Goal: Information Seeking & Learning: Learn about a topic

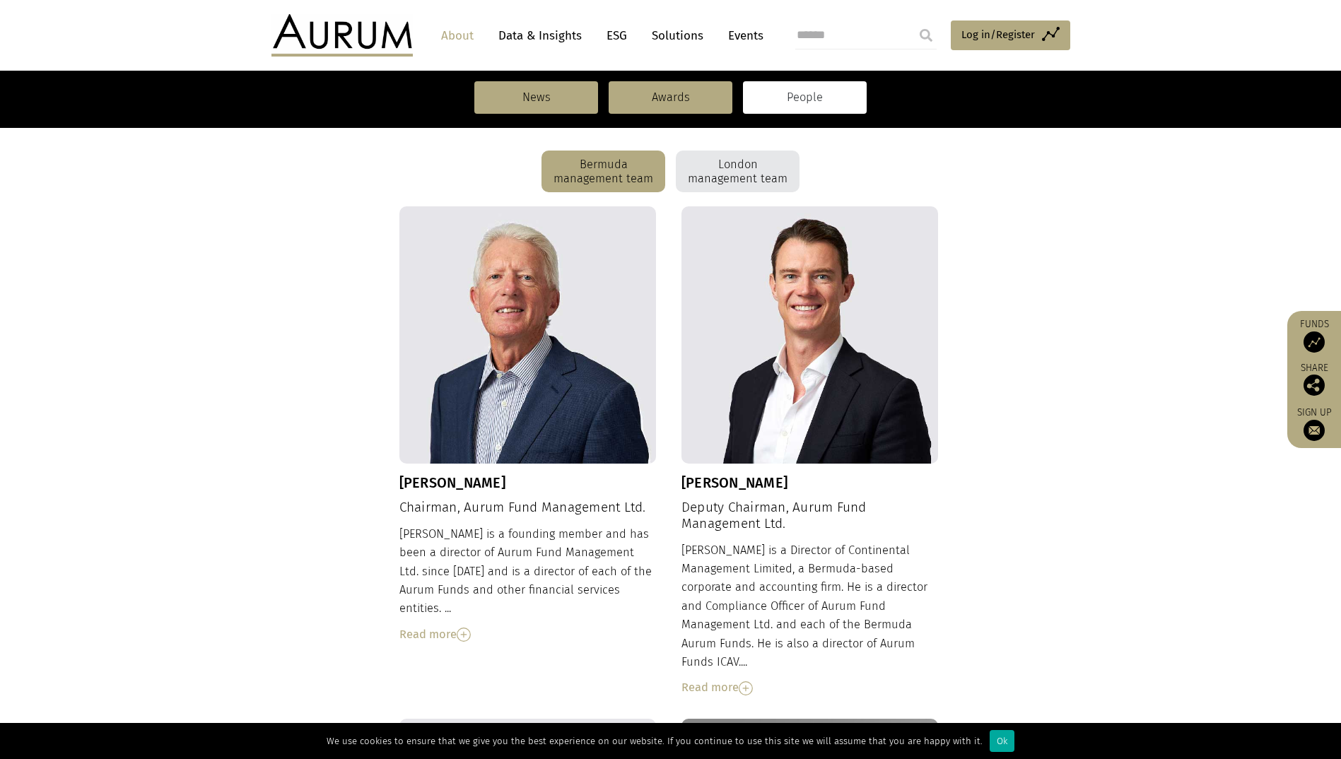
scroll to position [368, 0]
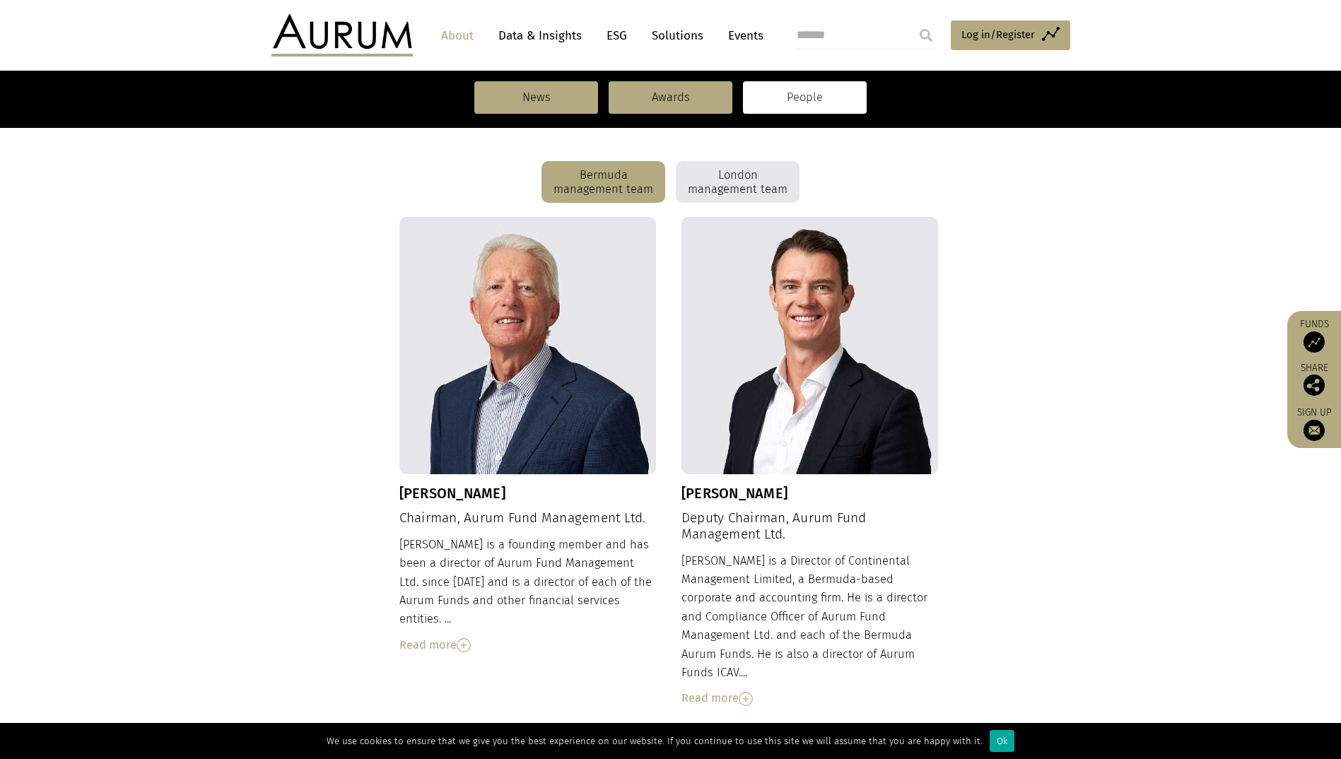
click at [810, 100] on link "People" at bounding box center [805, 97] width 124 height 33
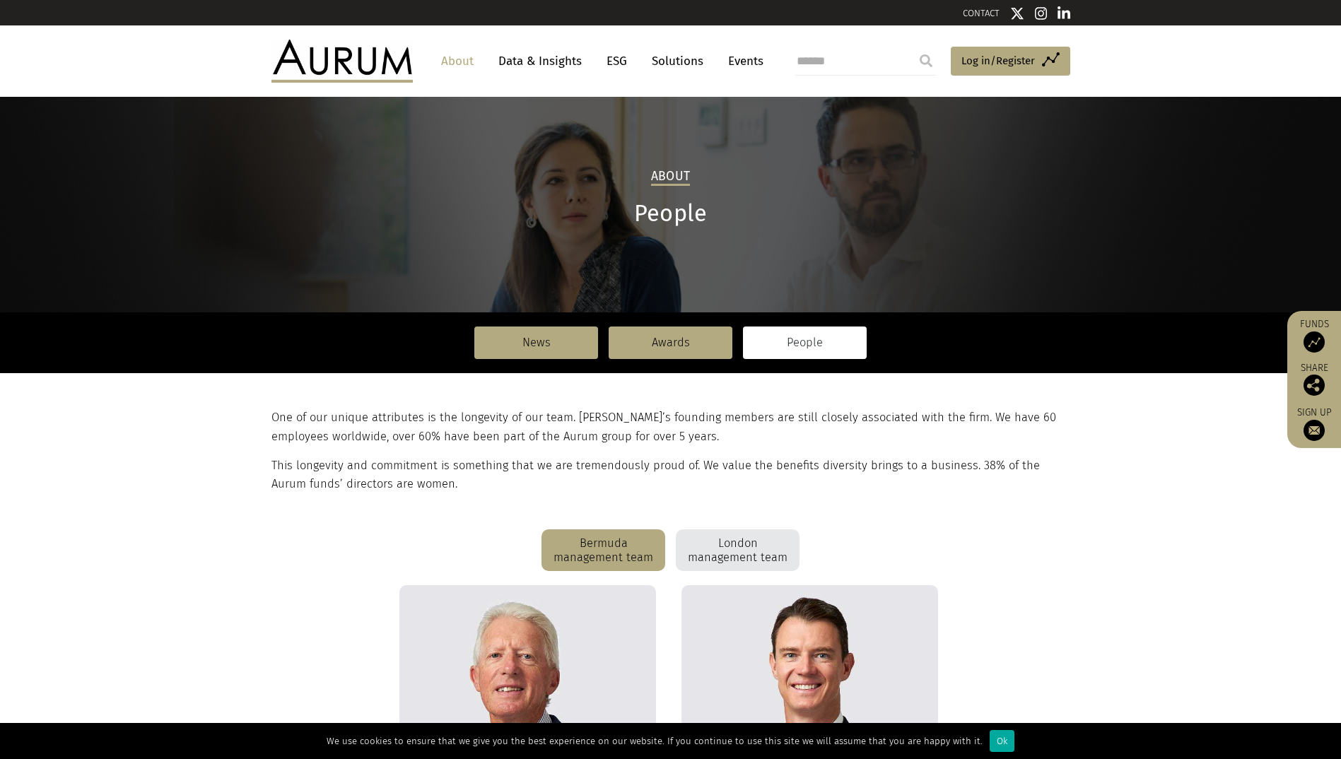
click at [747, 561] on div "London management team" at bounding box center [738, 550] width 124 height 42
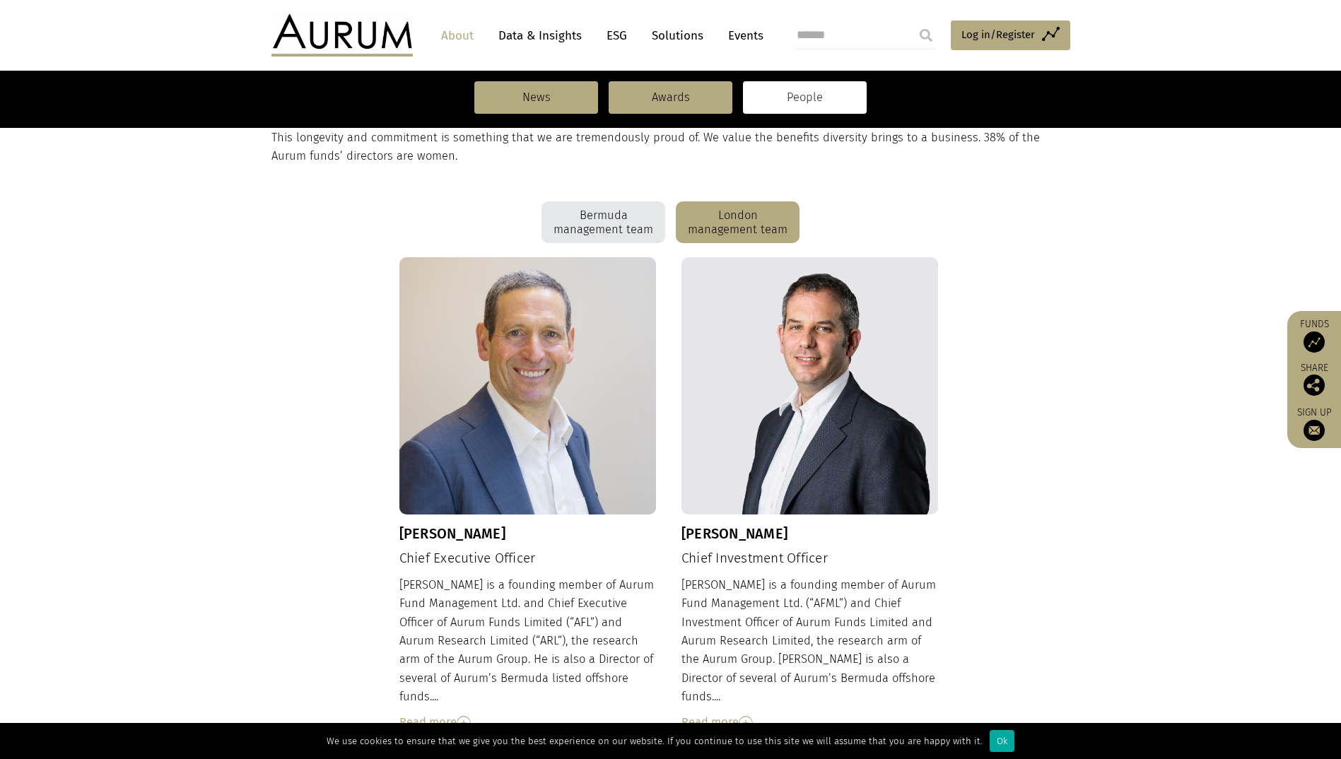
scroll to position [353, 0]
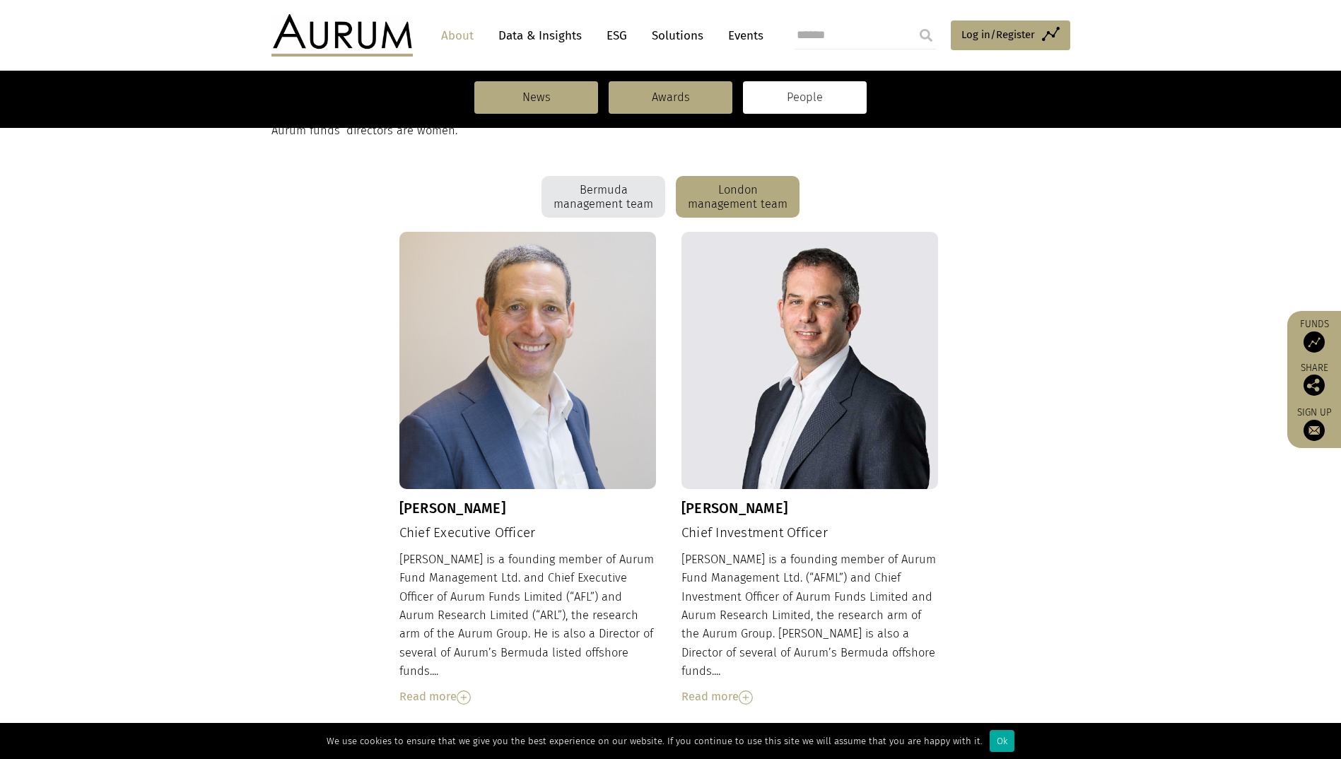
click at [747, 691] on img at bounding box center [746, 698] width 14 height 14
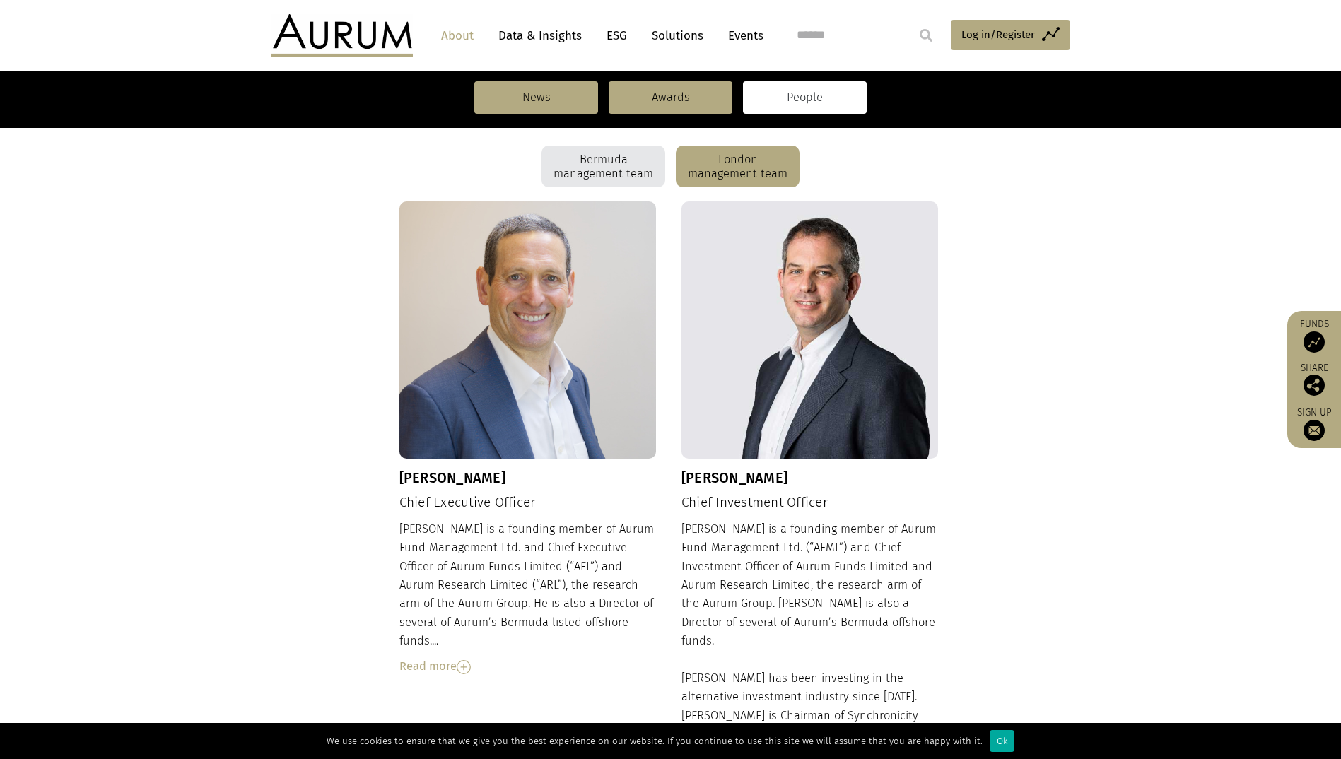
scroll to position [495, 0]
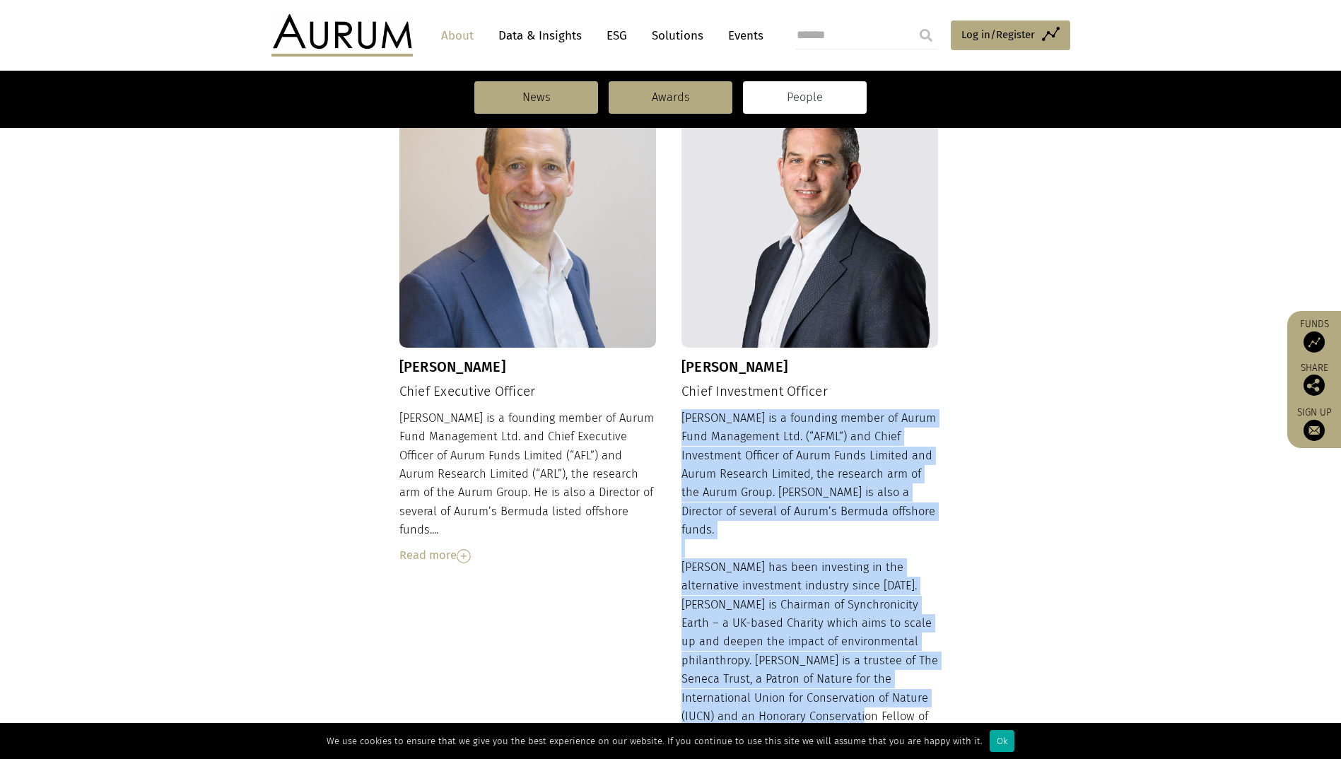
drag, startPoint x: 683, startPoint y: 417, endPoint x: 809, endPoint y: 686, distance: 297.6
click at [809, 686] on div "[PERSON_NAME] is a founding member of Aurum Fund Management Ltd. (“AFML”) and C…" at bounding box center [809, 618] width 257 height 418
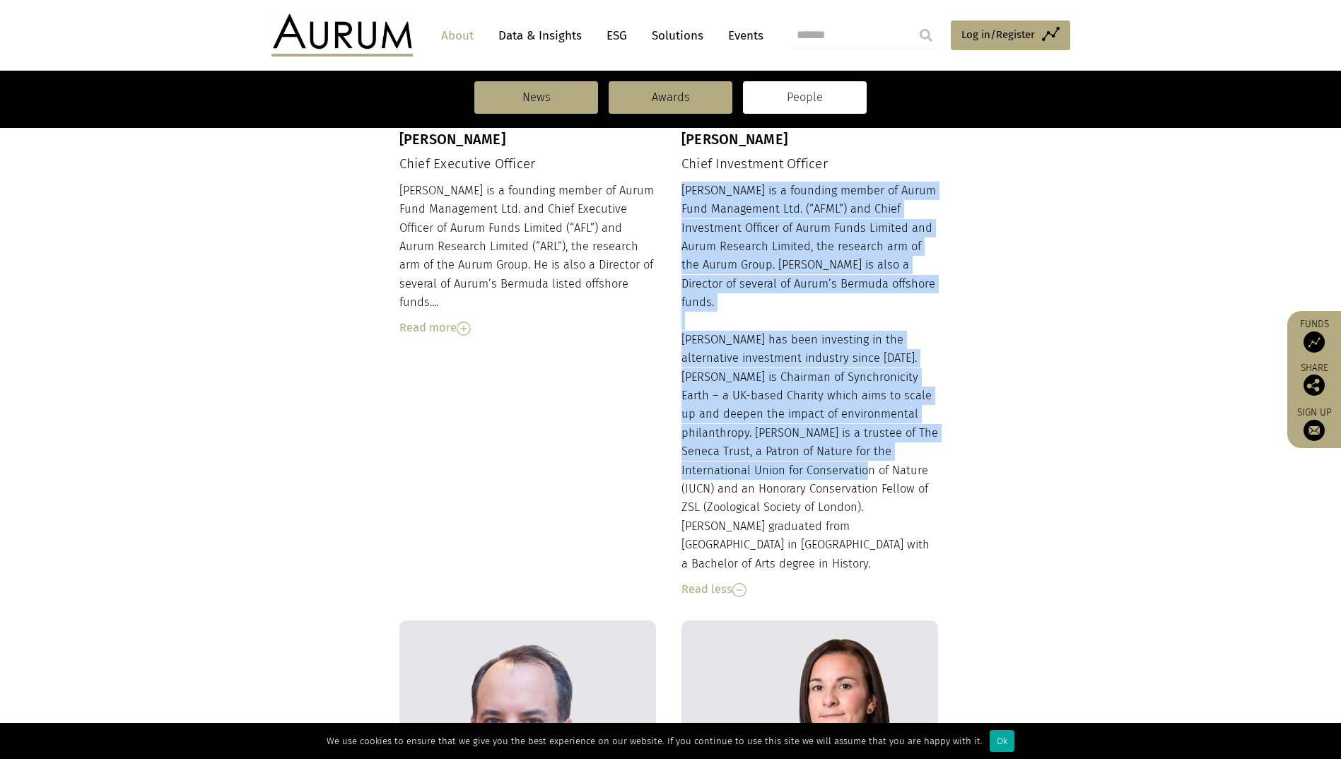
scroll to position [636, 0]
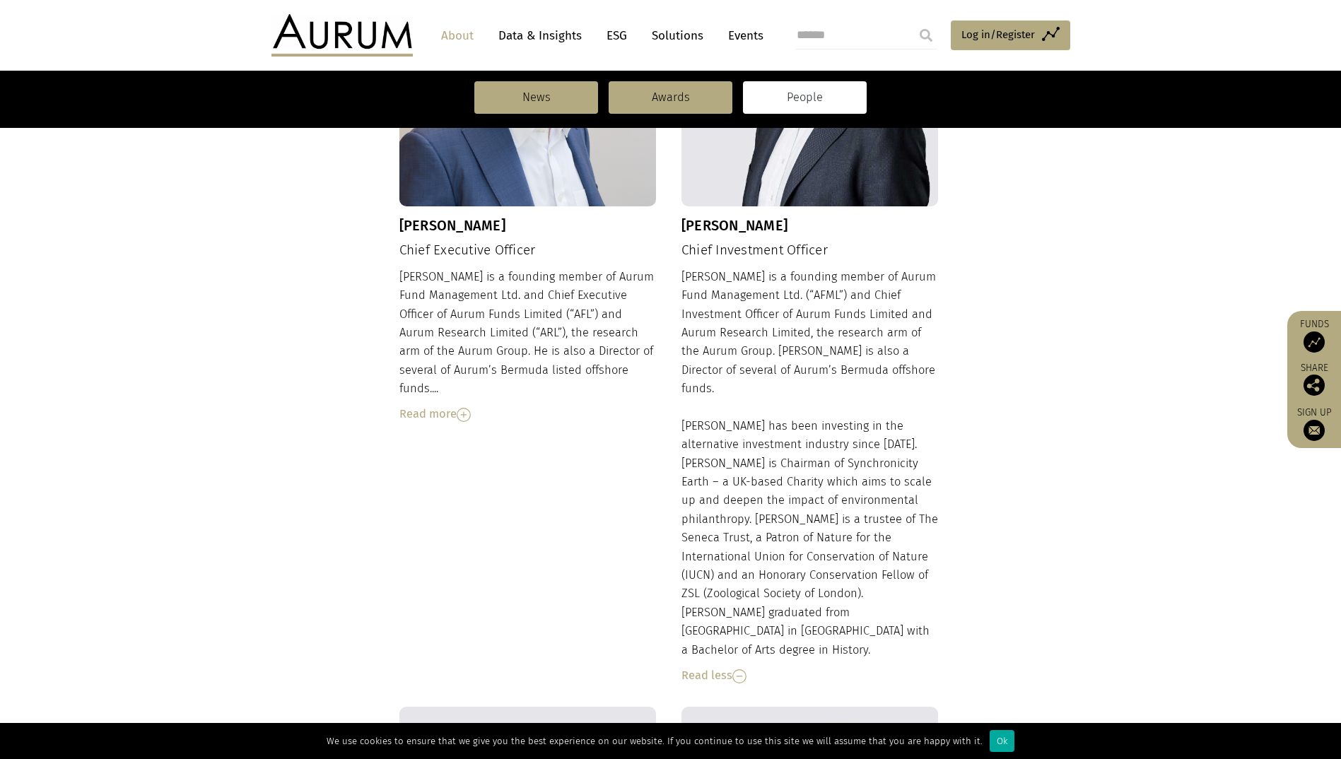
click at [922, 568] on div "[PERSON_NAME] is a founding member of Aurum Fund Management Ltd. (“AFML”) and C…" at bounding box center [809, 477] width 257 height 418
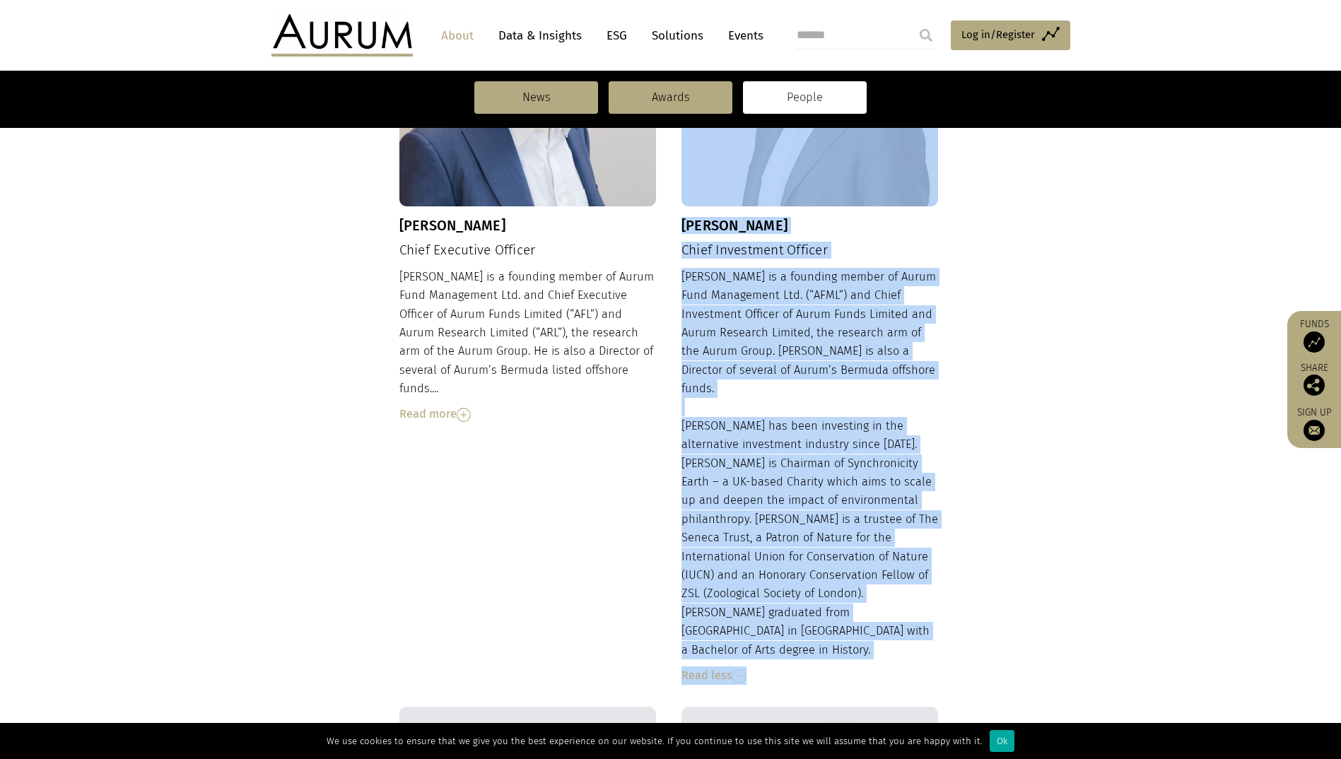
drag, startPoint x: 939, startPoint y: 594, endPoint x: 679, endPoint y: 283, distance: 405.9
click at [679, 283] on div "[PERSON_NAME] Chief Executive Officer [PERSON_NAME] is a founding member of Aur…" at bounding box center [670, 328] width 543 height 758
drag, startPoint x: 679, startPoint y: 283, endPoint x: 767, endPoint y: 315, distance: 93.9
click at [768, 316] on div "[PERSON_NAME] is a founding member of Aurum Fund Management Ltd. (“AFML”) and C…" at bounding box center [809, 477] width 257 height 418
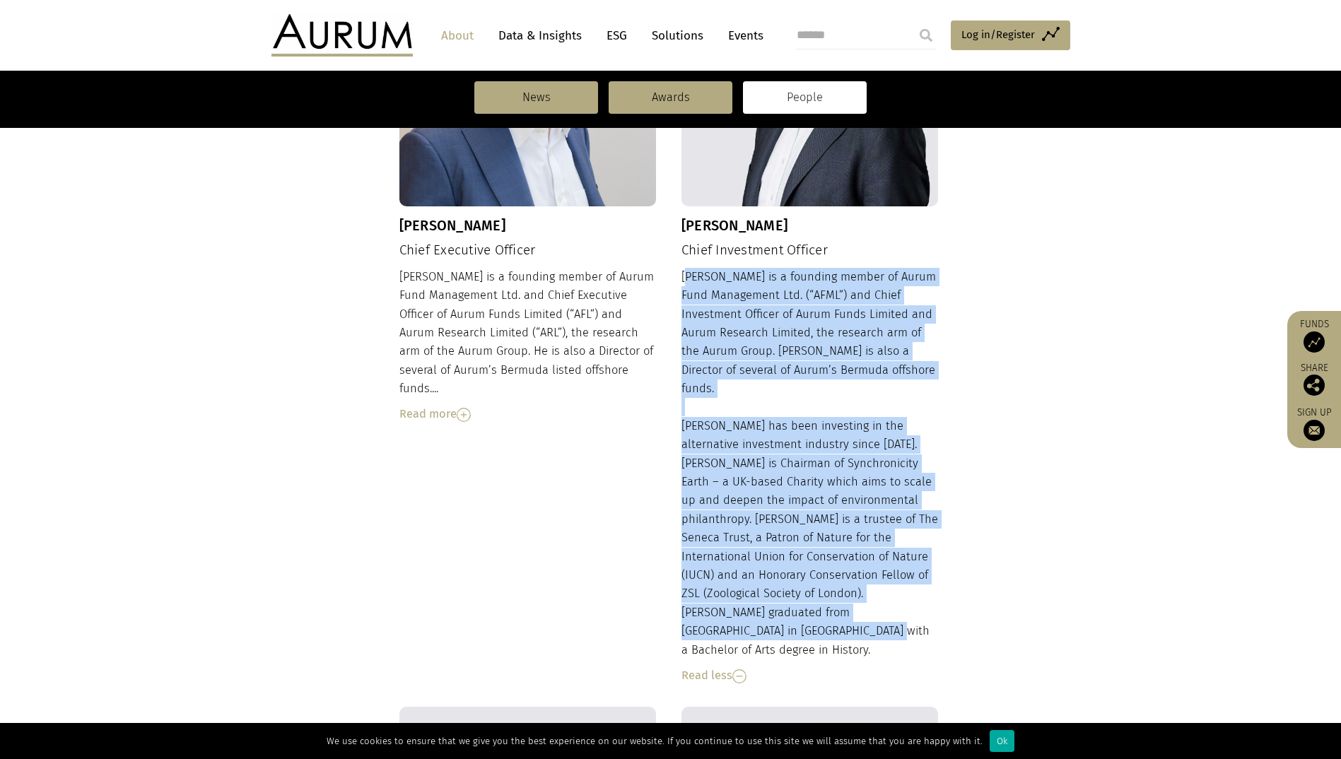
drag, startPoint x: 689, startPoint y: 278, endPoint x: 934, endPoint y: 589, distance: 395.5
click at [934, 589] on div "[PERSON_NAME] is a founding member of Aurum Fund Management Ltd. (“AFML”) and C…" at bounding box center [809, 477] width 257 height 418
copy div "dam is a founding member of Aurum Fund Management Ltd. (“AFML”) and Chief Inves…"
